Goal: Information Seeking & Learning: Learn about a topic

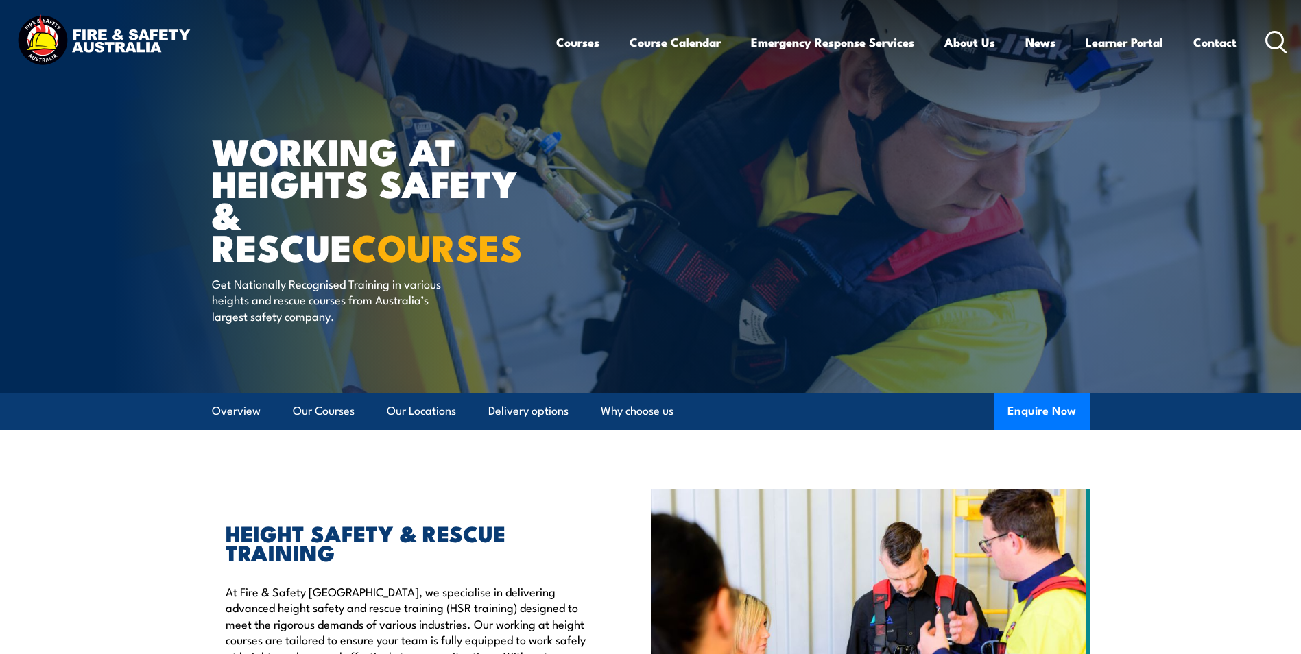
scroll to position [69, 0]
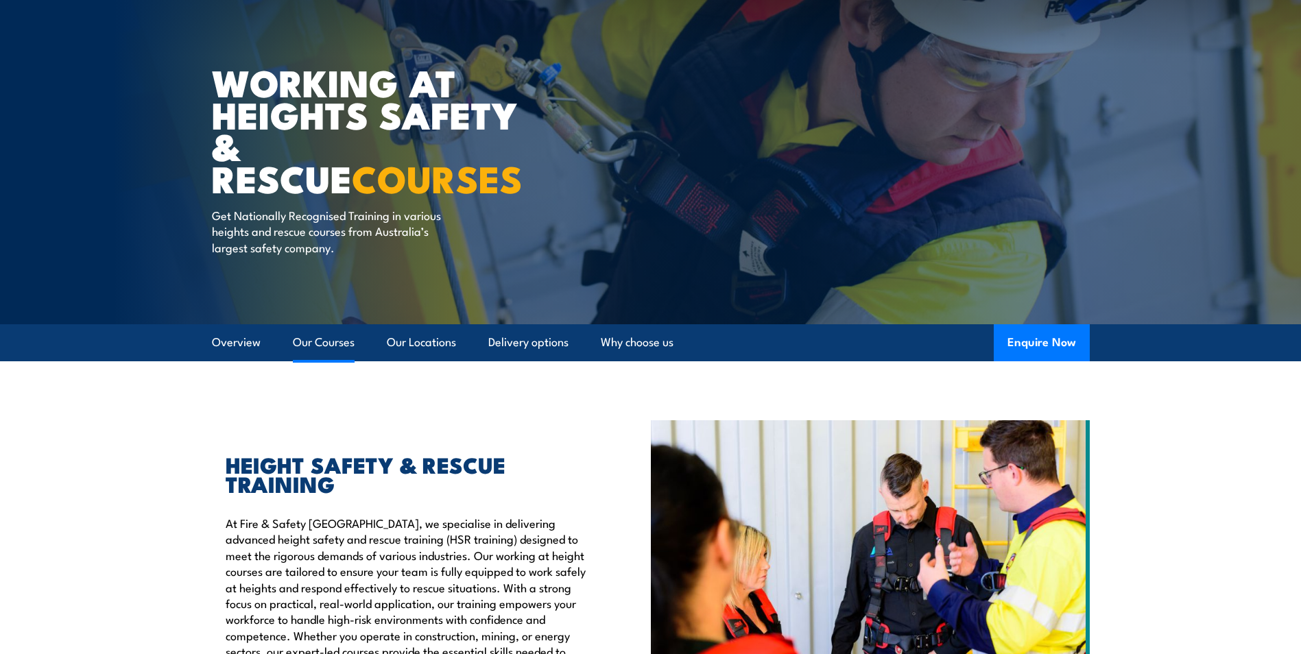
click at [320, 345] on link "Our Courses" at bounding box center [324, 342] width 62 height 36
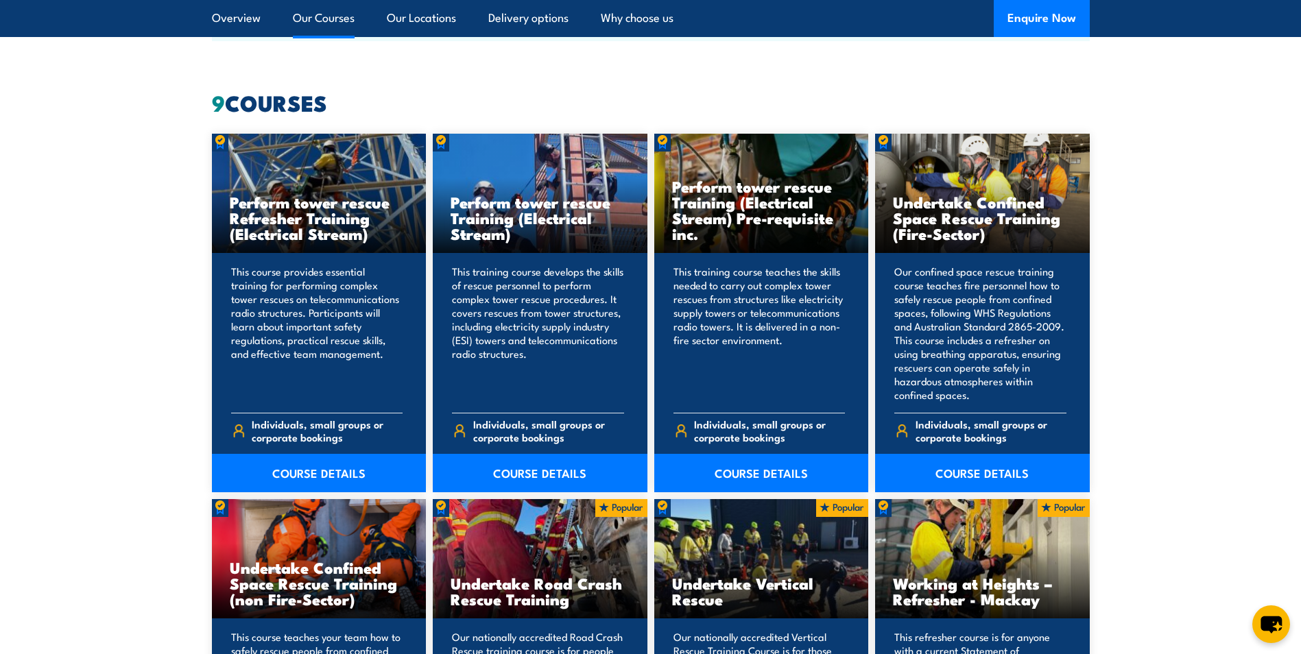
scroll to position [1040, 0]
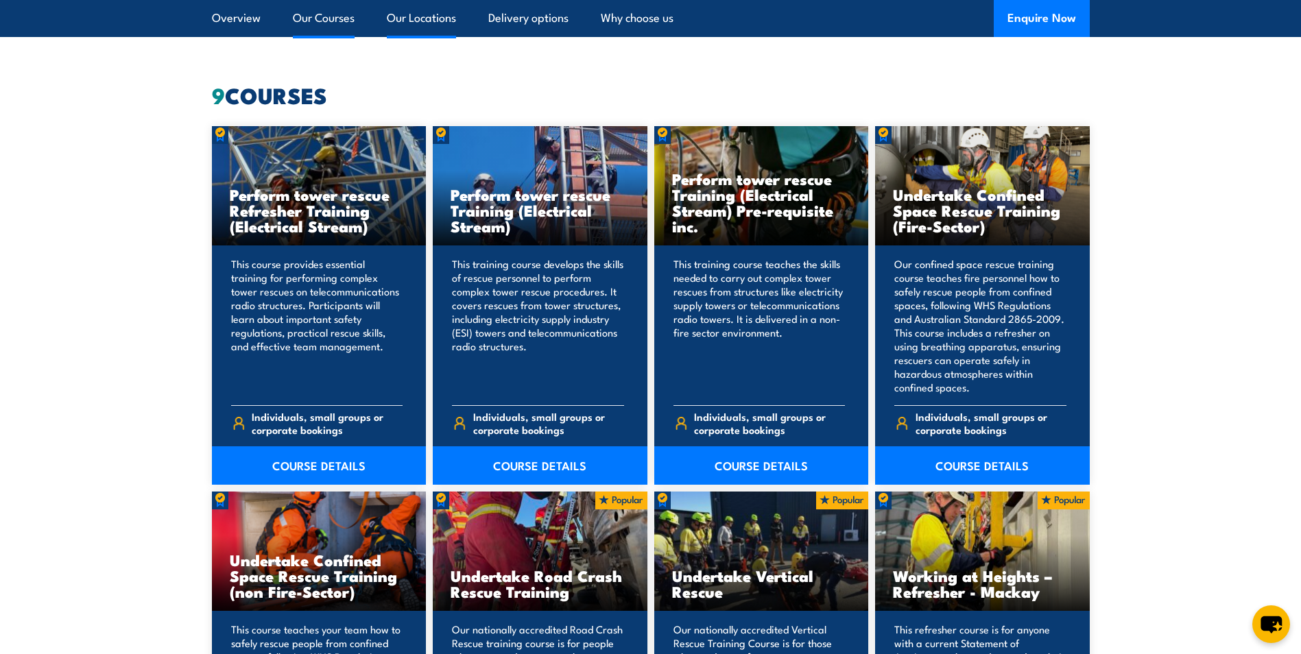
click at [410, 23] on link "Our Locations" at bounding box center [421, 18] width 69 height 36
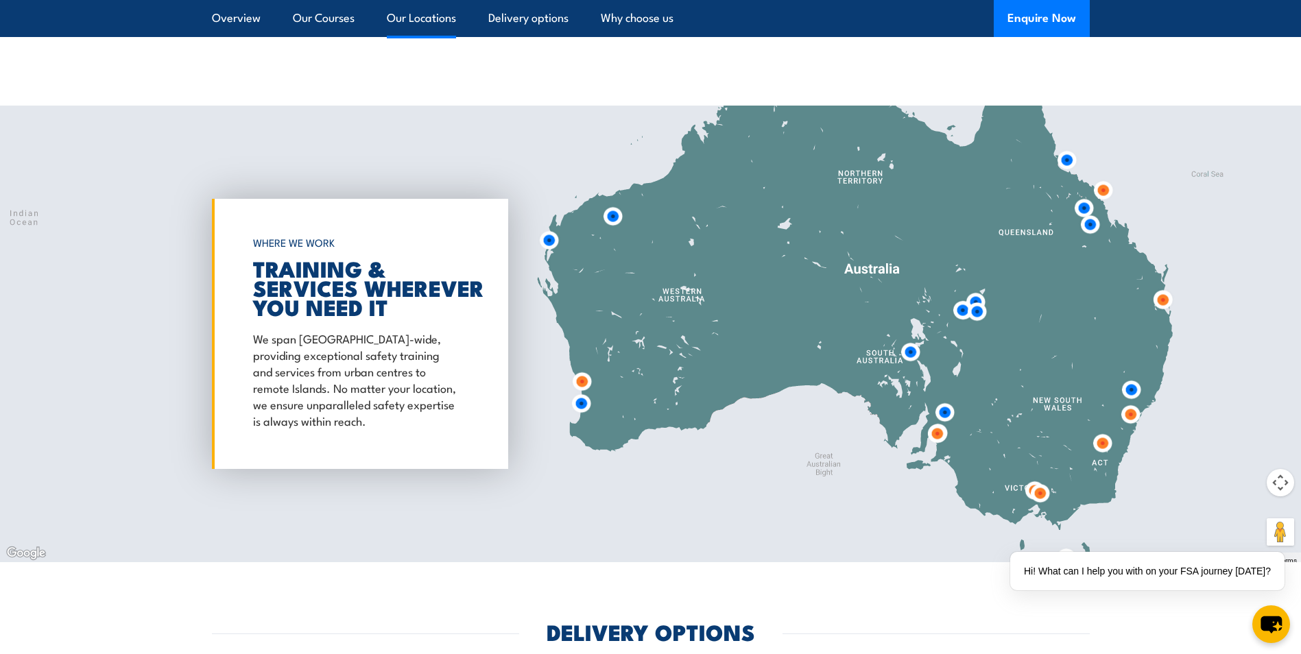
scroll to position [2214, 0]
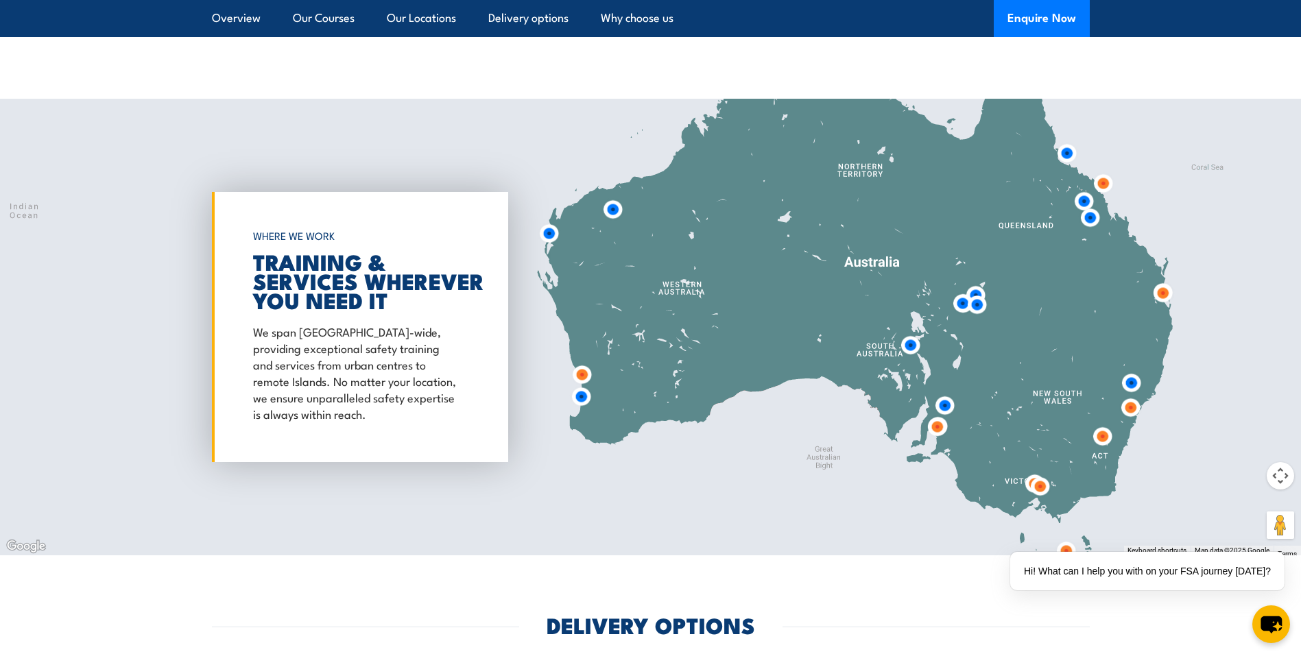
click at [1161, 283] on img at bounding box center [1162, 293] width 25 height 25
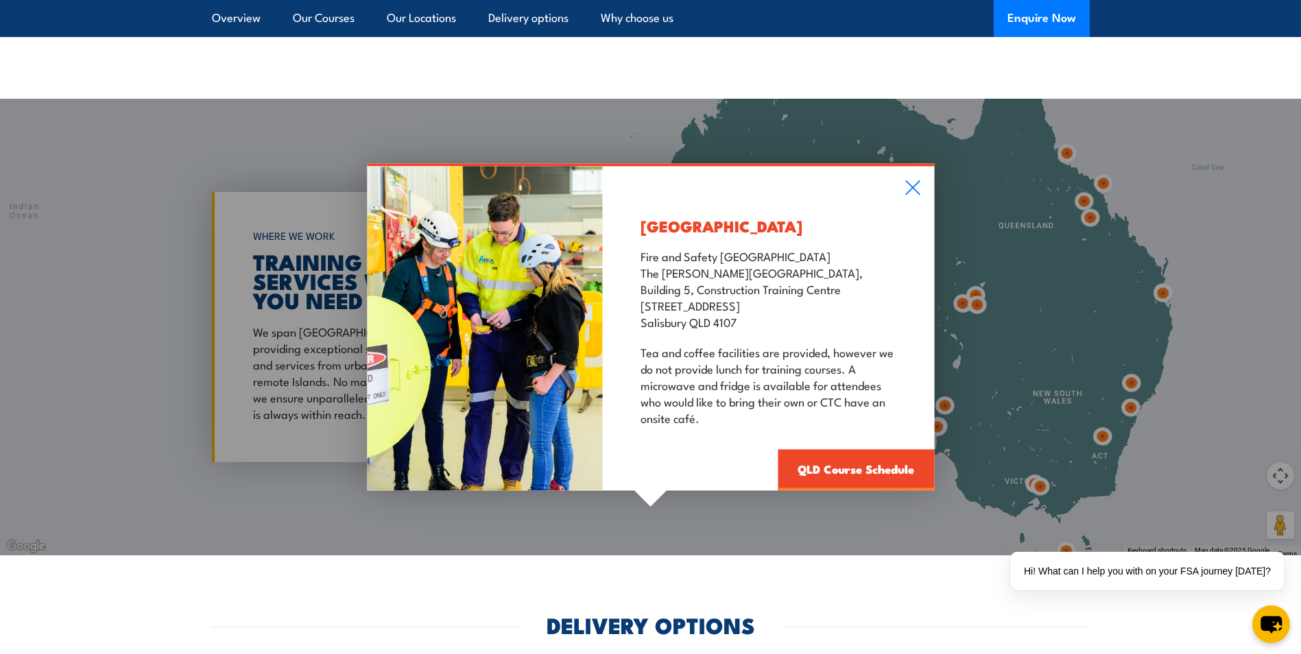
click at [904, 171] on div "[GEOGRAPHIC_DATA] Fire and Safety [GEOGRAPHIC_DATA] [GEOGRAPHIC_DATA][PERSON_NA…" at bounding box center [768, 329] width 331 height 324
click at [914, 180] on icon at bounding box center [913, 187] width 16 height 15
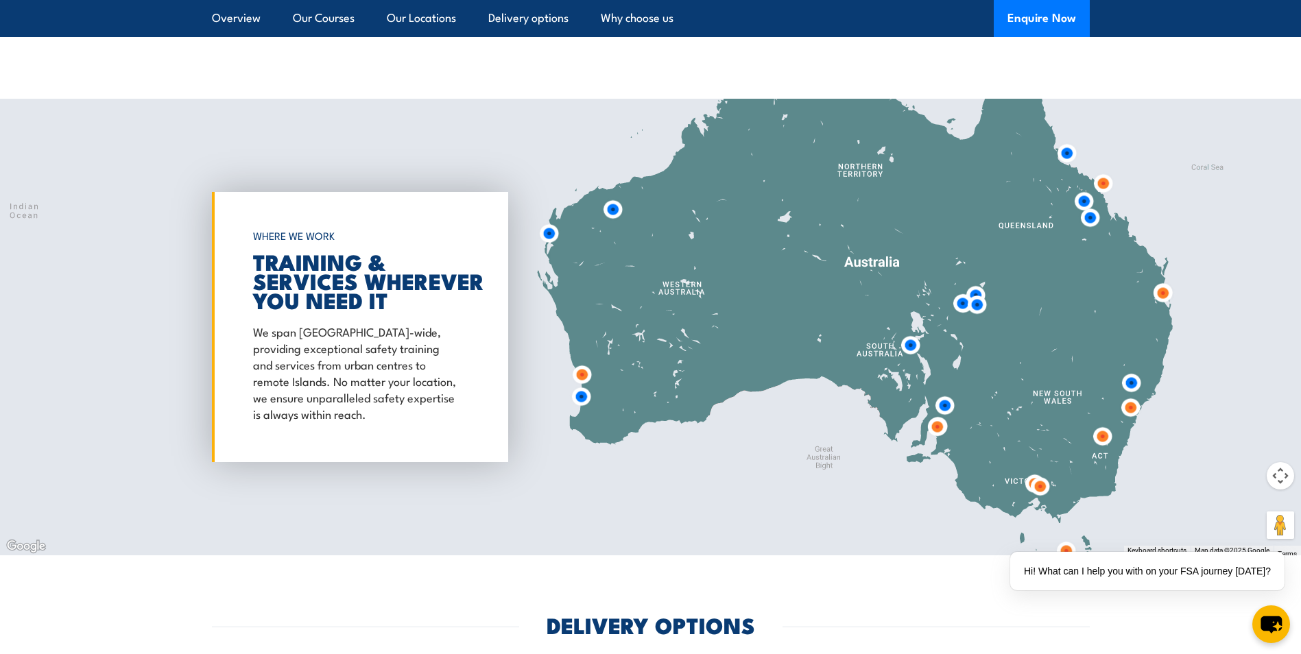
click at [1088, 206] on img at bounding box center [1089, 217] width 25 height 25
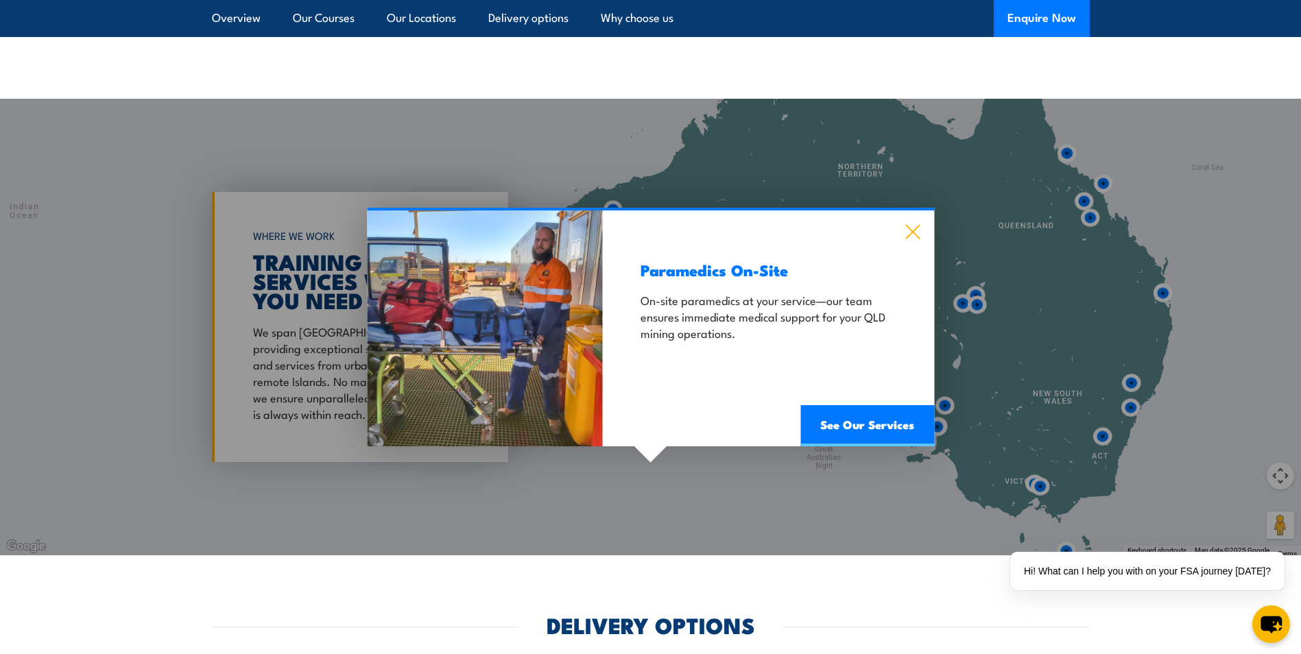
click at [911, 224] on icon at bounding box center [913, 231] width 16 height 15
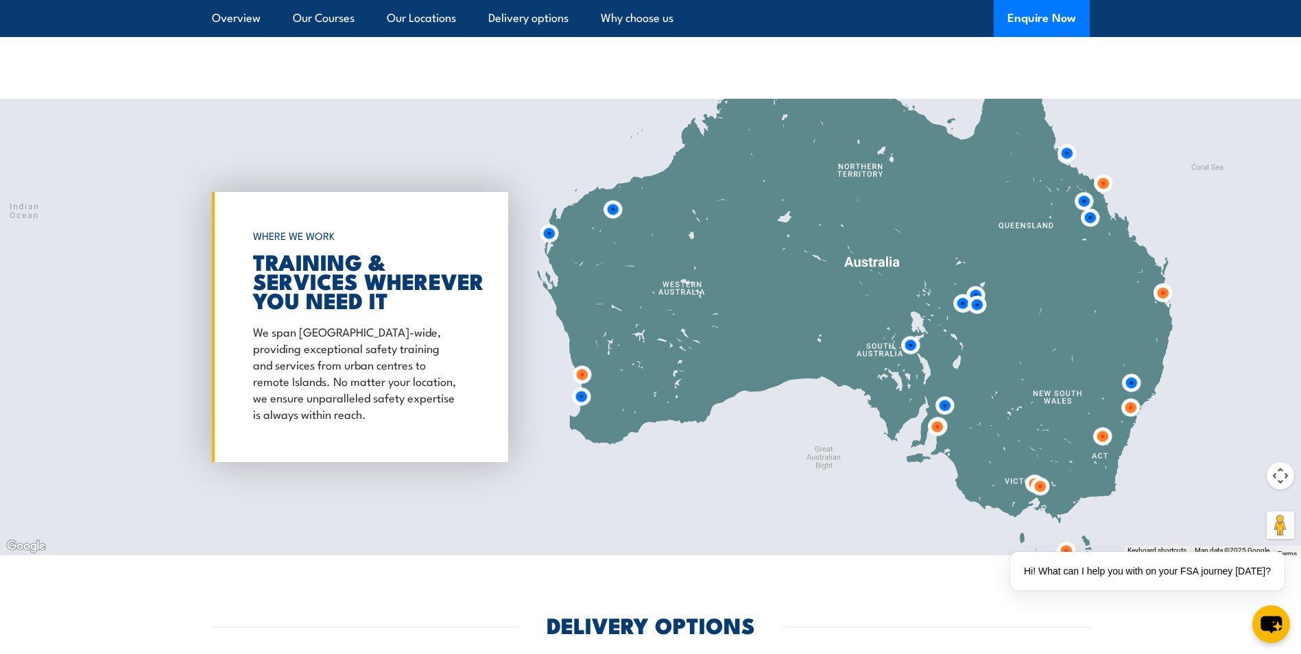
click at [1081, 190] on img at bounding box center [1083, 201] width 25 height 25
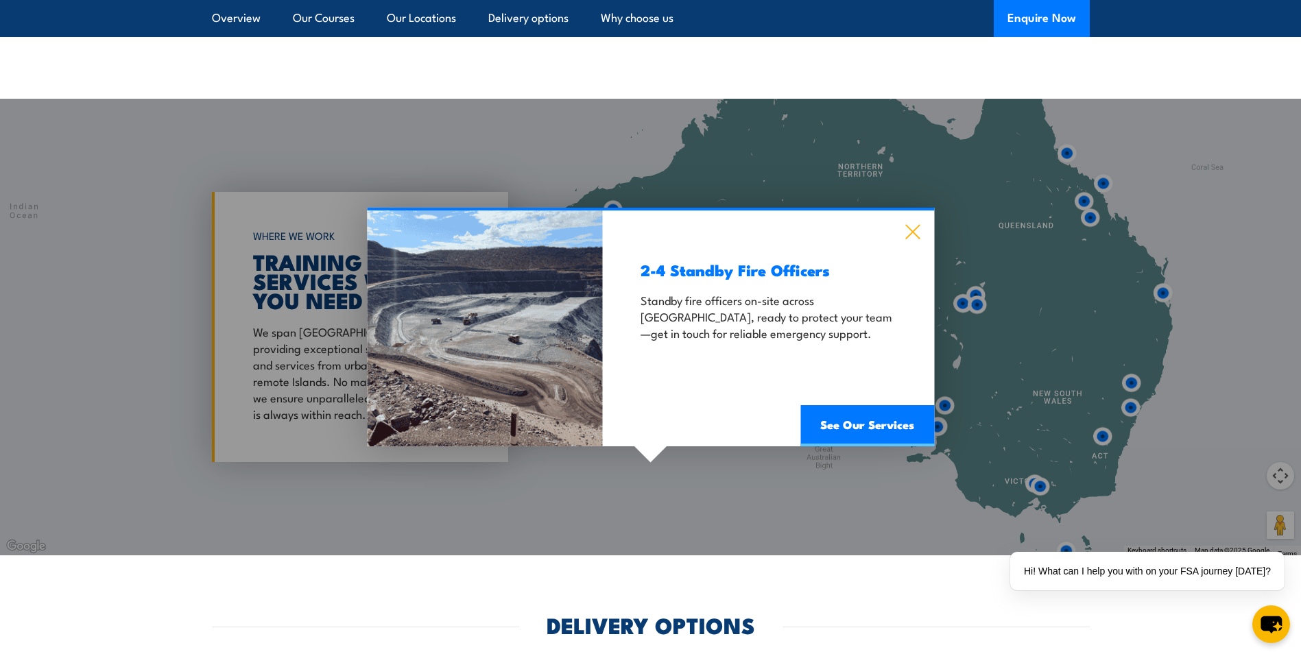
click at [913, 224] on icon at bounding box center [913, 231] width 16 height 15
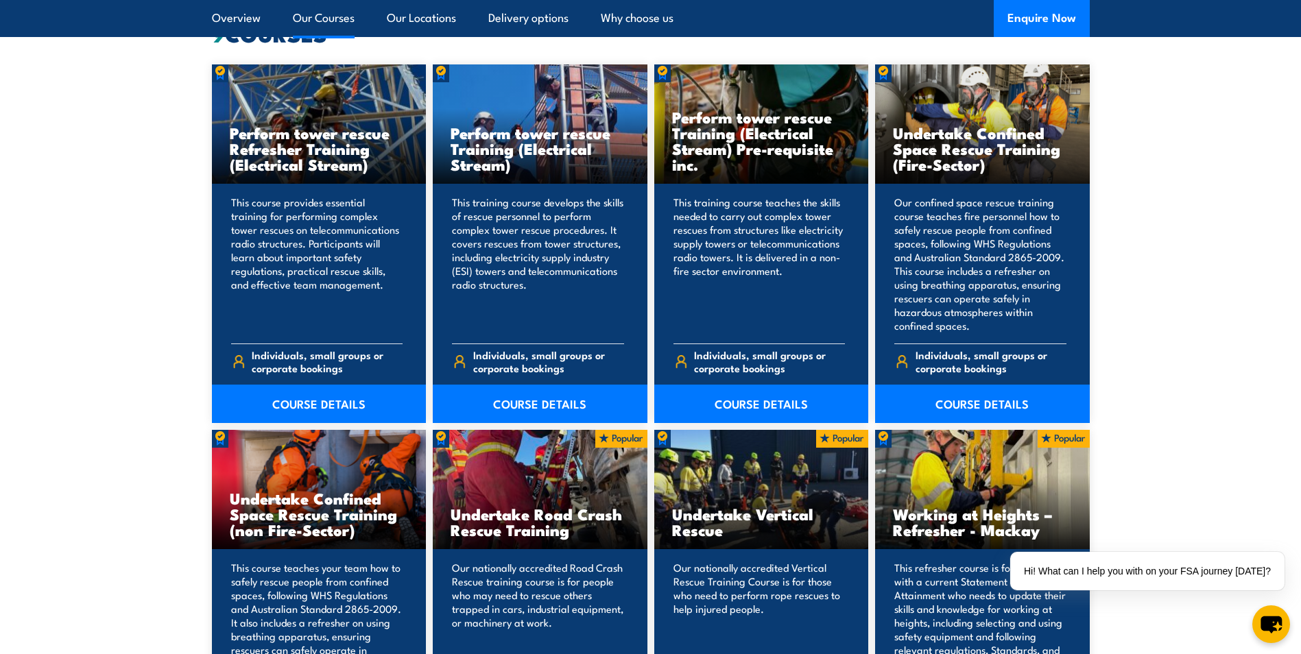
scroll to position [1117, 0]
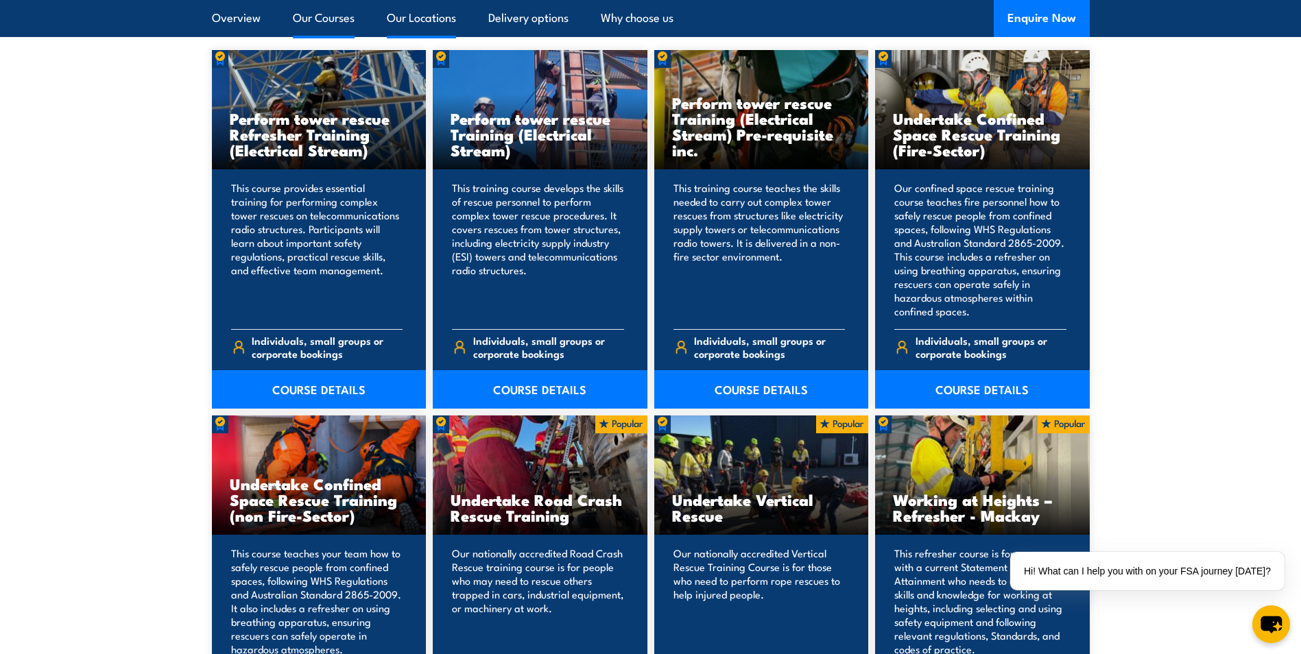
click at [402, 20] on link "Our Locations" at bounding box center [421, 18] width 69 height 36
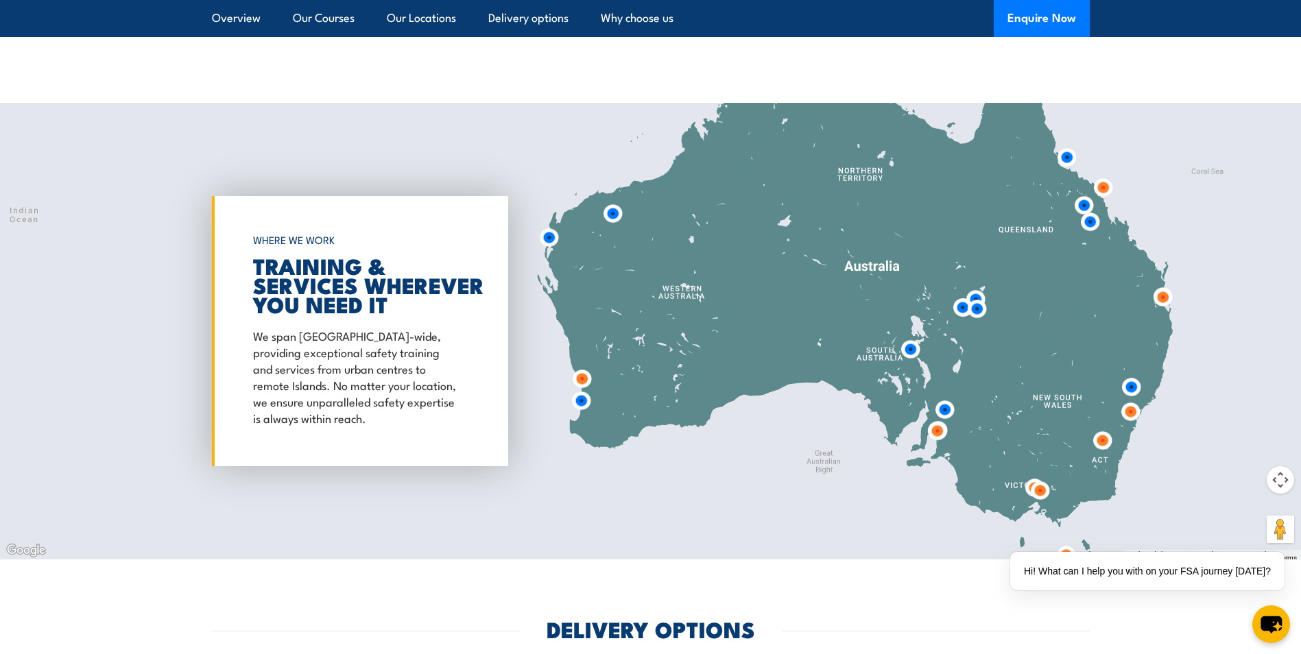
scroll to position [2214, 0]
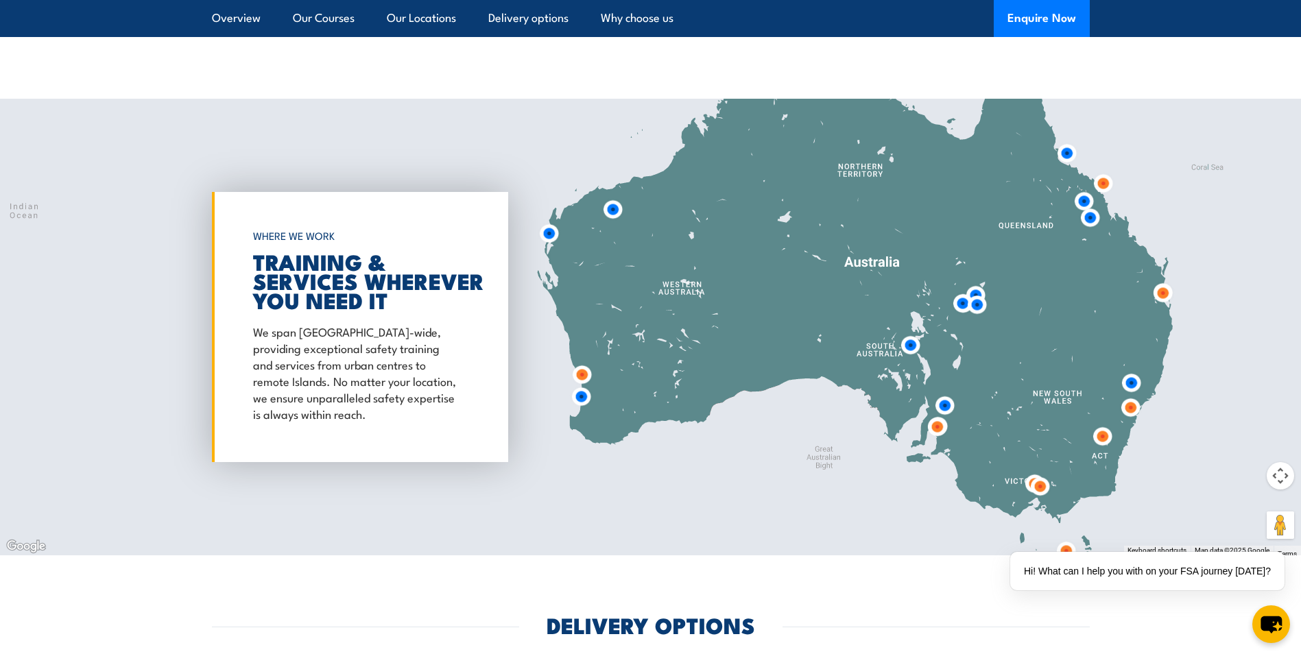
click at [1099, 171] on img at bounding box center [1102, 183] width 25 height 25
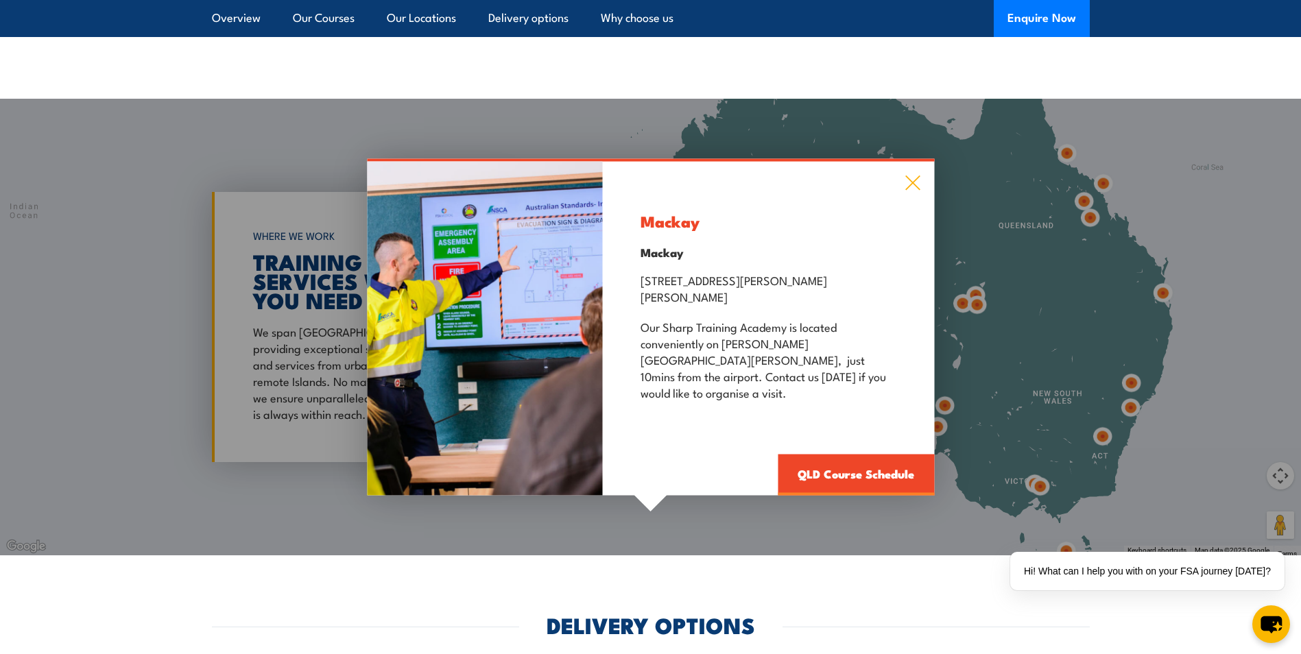
click at [913, 187] on icon at bounding box center [913, 183] width 16 height 15
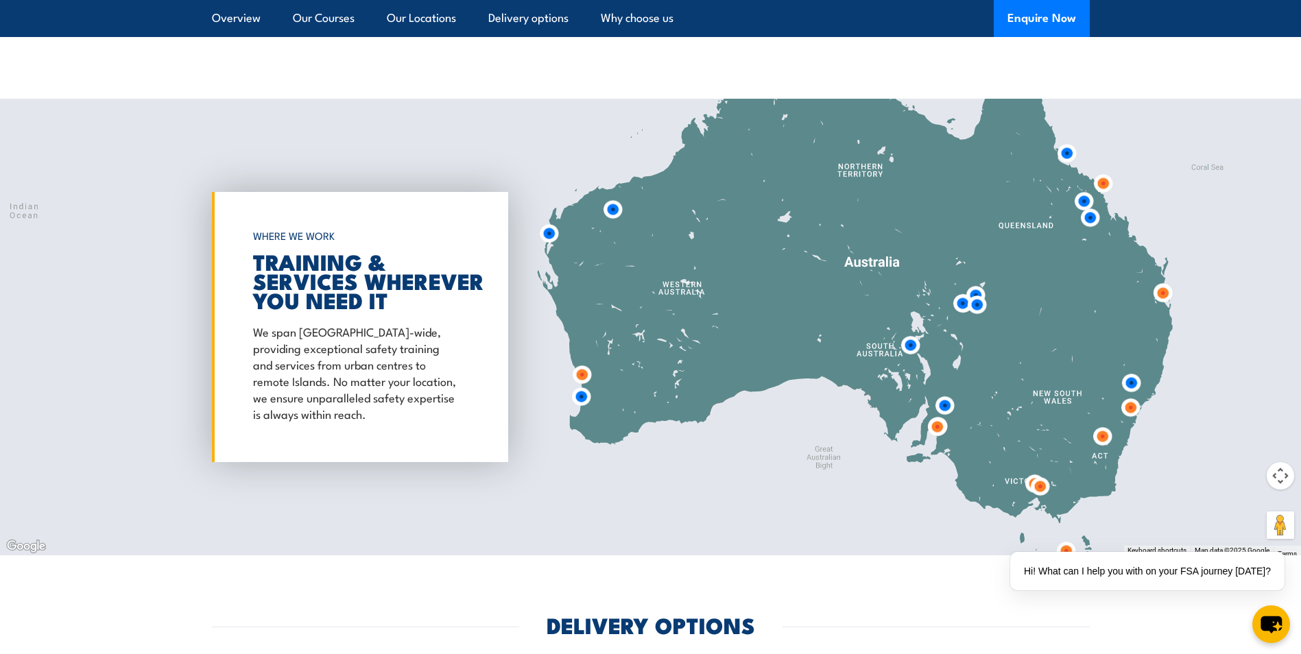
click at [1093, 205] on img at bounding box center [1089, 217] width 25 height 25
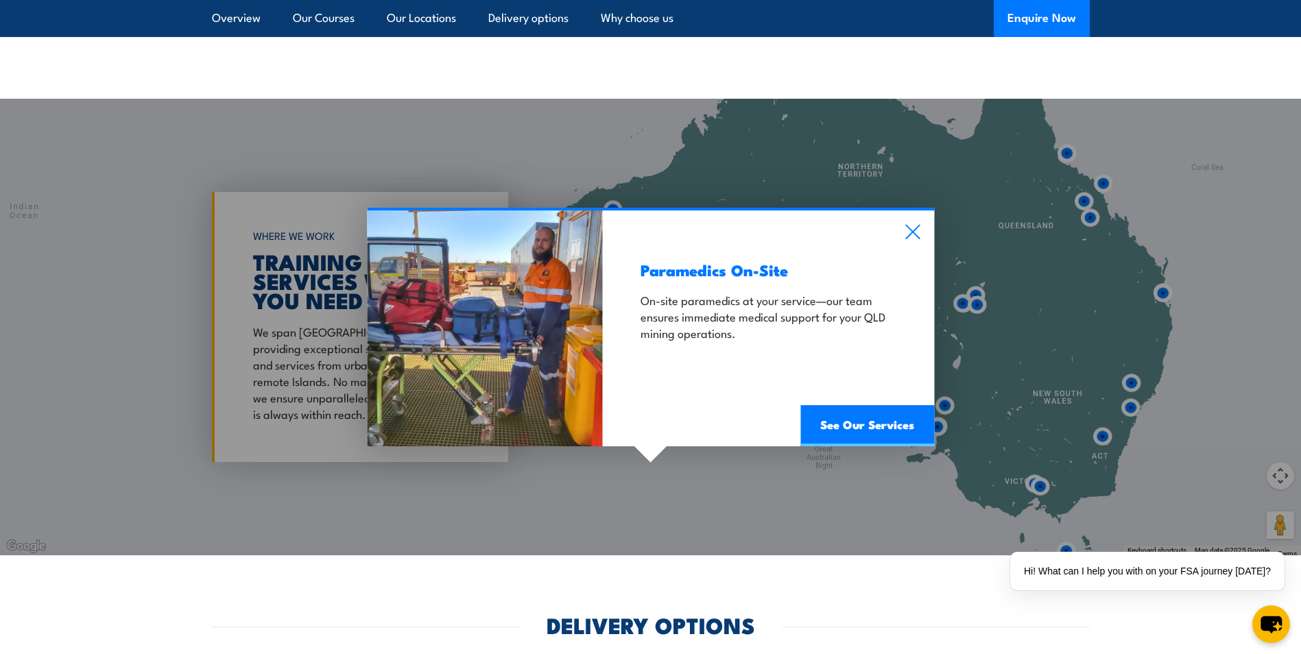
click at [1090, 204] on div "Paramedics On-Site On-site paramedics at your service—our team ensures immediat…" at bounding box center [650, 327] width 1301 height 457
click at [911, 225] on icon at bounding box center [912, 232] width 14 height 14
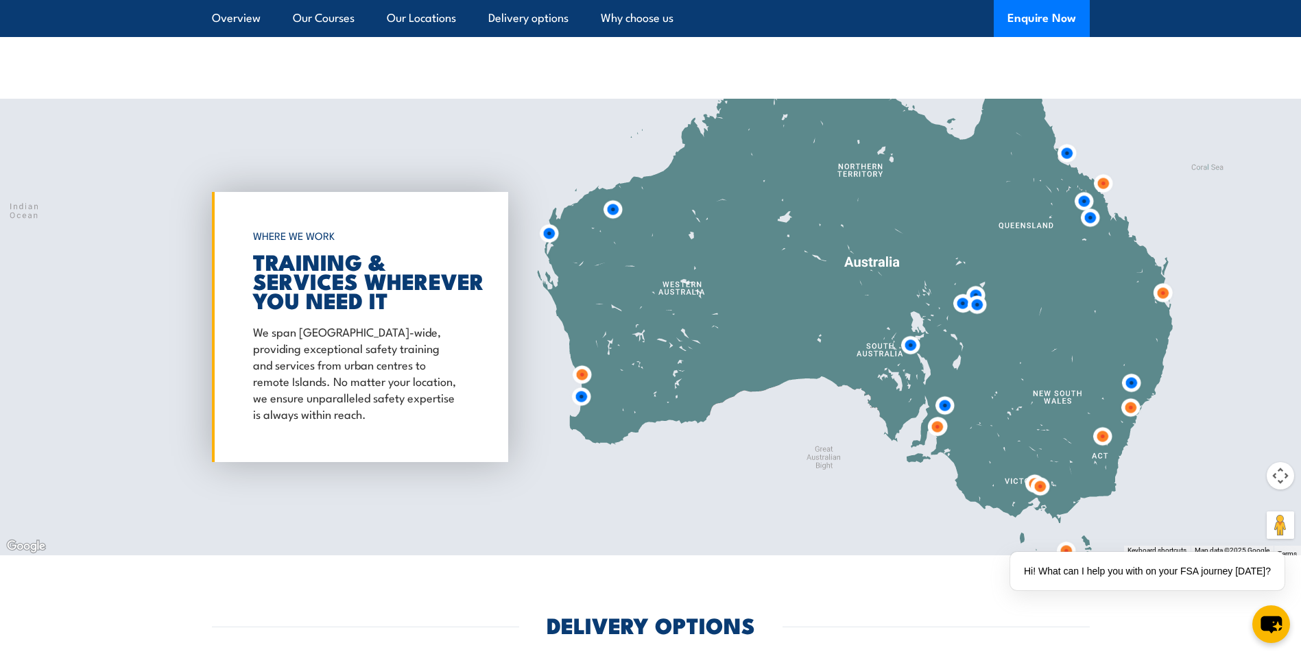
click at [1086, 189] on img at bounding box center [1083, 201] width 25 height 25
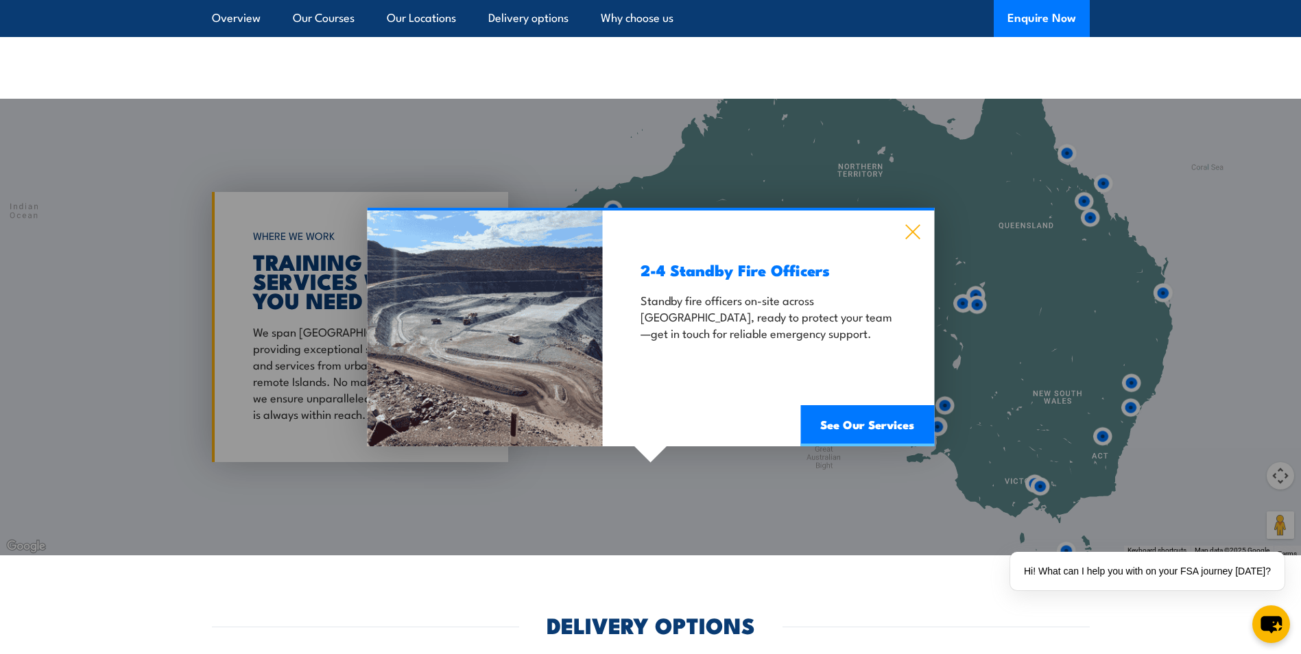
click at [920, 224] on icon at bounding box center [913, 231] width 16 height 15
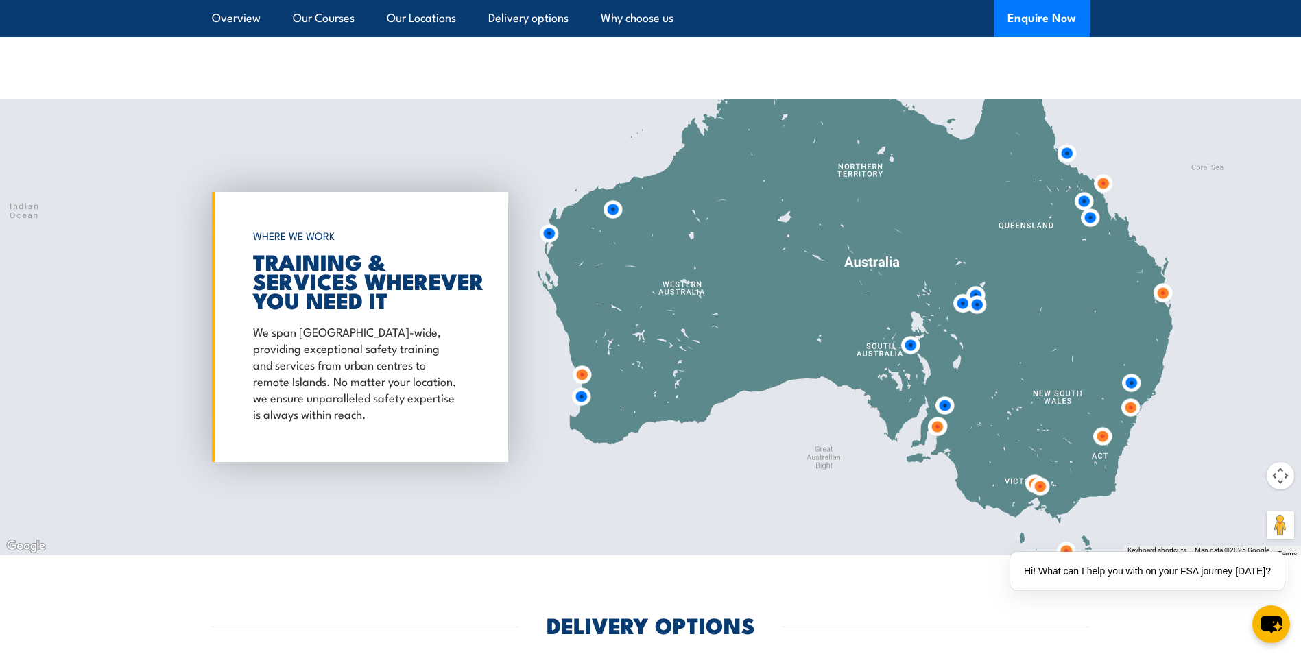
click at [1168, 281] on img at bounding box center [1162, 293] width 25 height 25
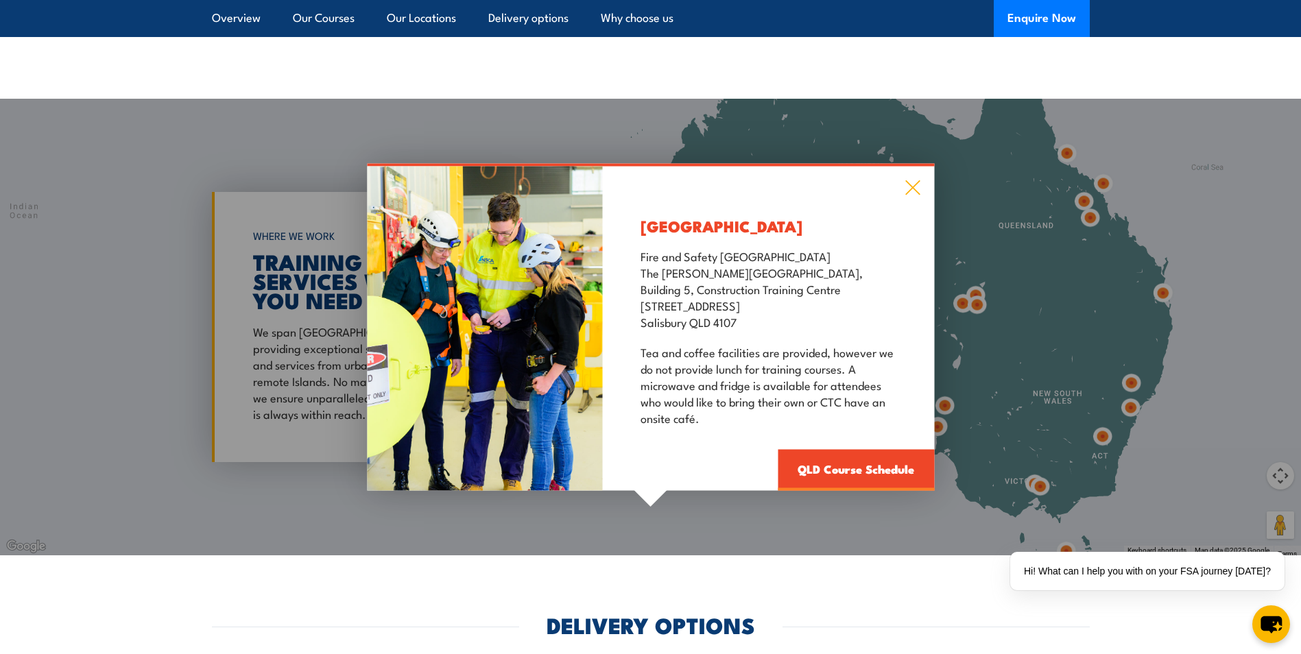
click at [919, 180] on icon at bounding box center [913, 187] width 16 height 15
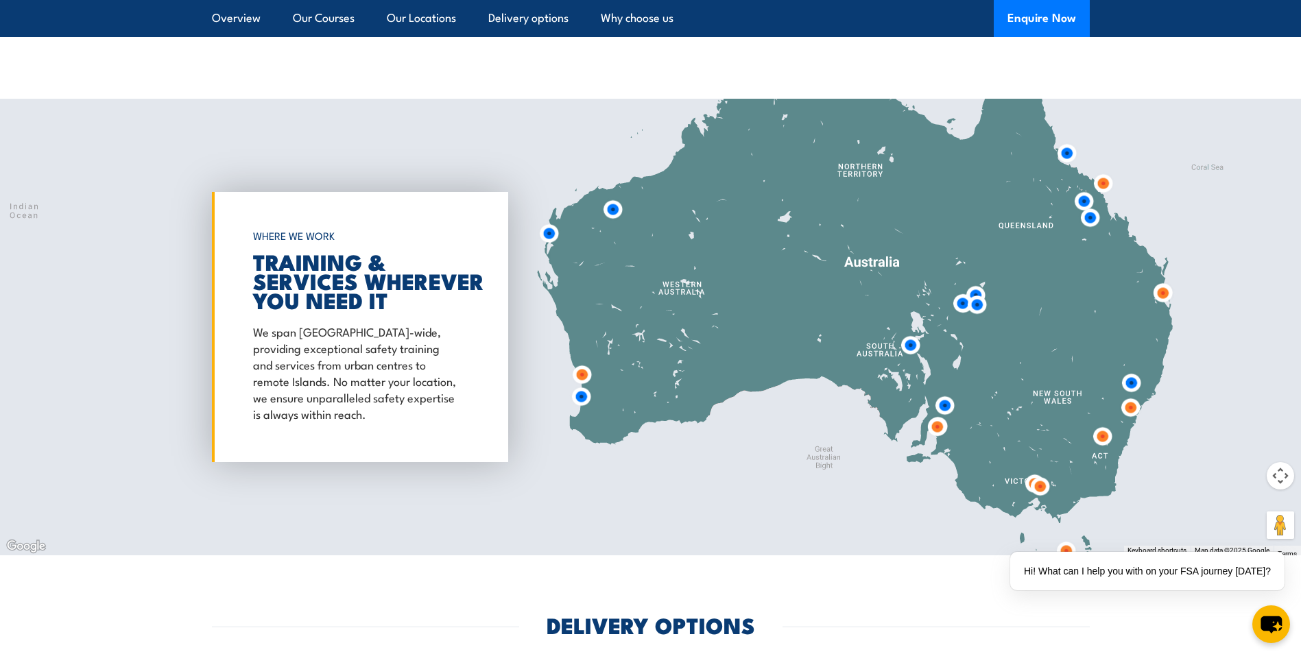
click at [1103, 171] on img at bounding box center [1102, 183] width 25 height 25
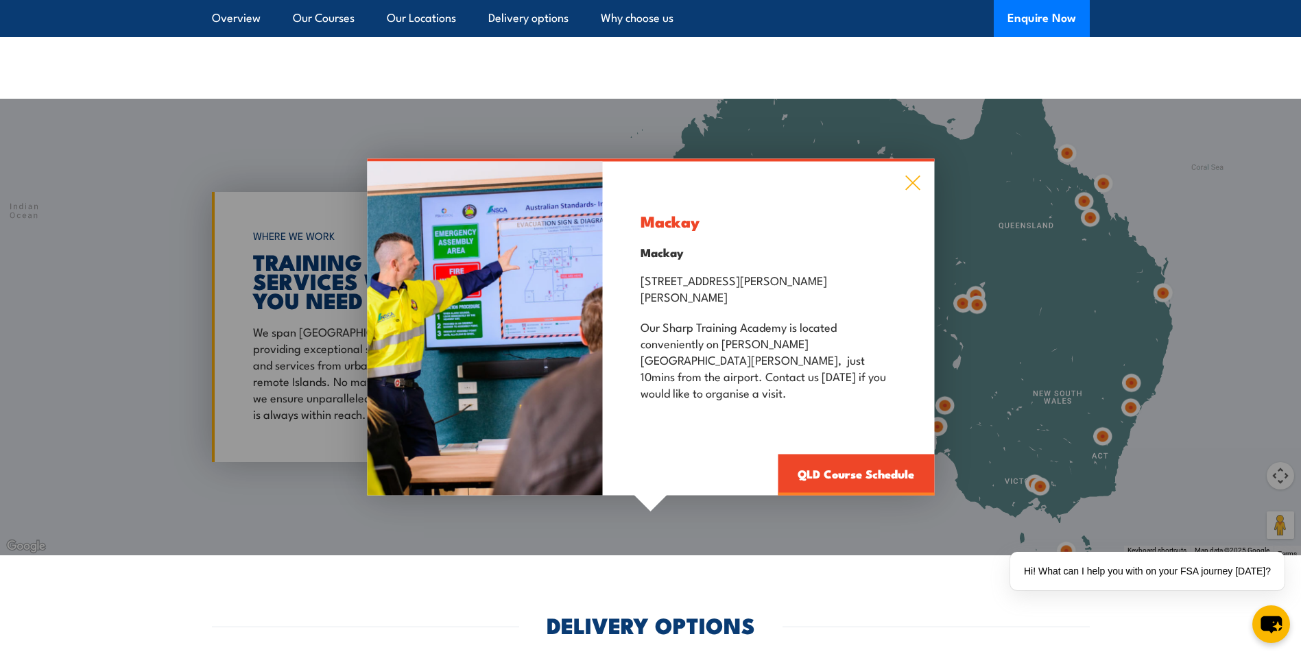
click at [919, 182] on icon at bounding box center [913, 183] width 16 height 15
